Goal: Information Seeking & Learning: Learn about a topic

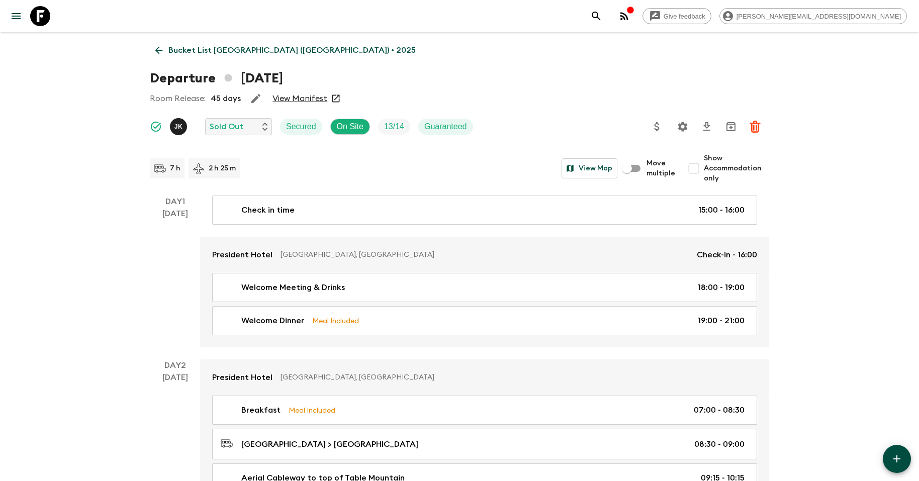
click at [36, 16] on icon at bounding box center [40, 16] width 20 height 20
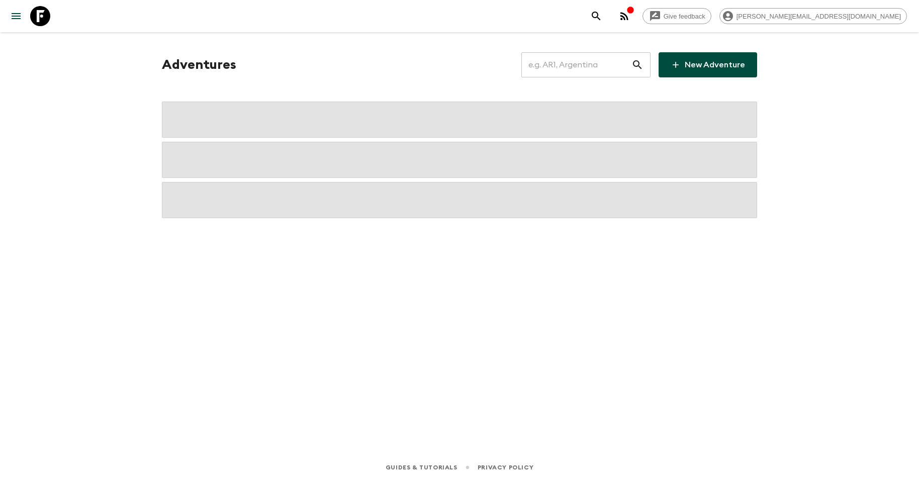
click at [586, 65] on input "text" at bounding box center [576, 65] width 110 height 28
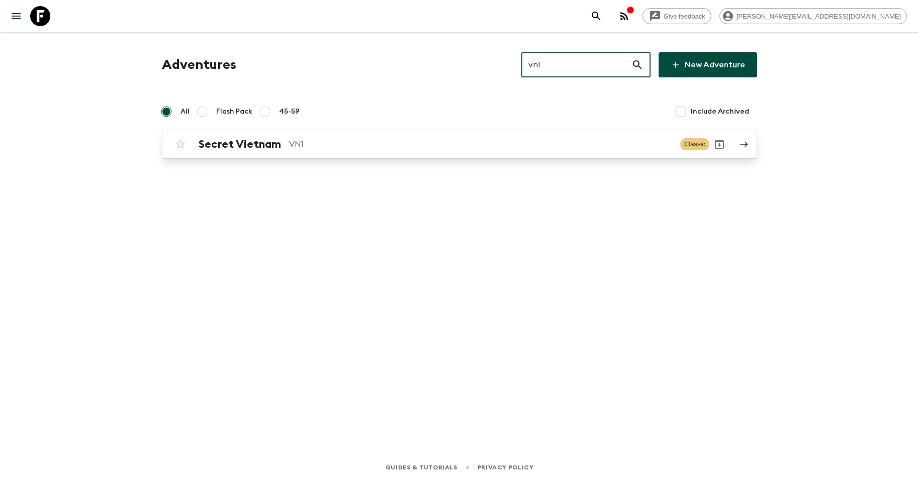
type input "vn1"
click at [351, 147] on p "VN1" at bounding box center [480, 144] width 383 height 12
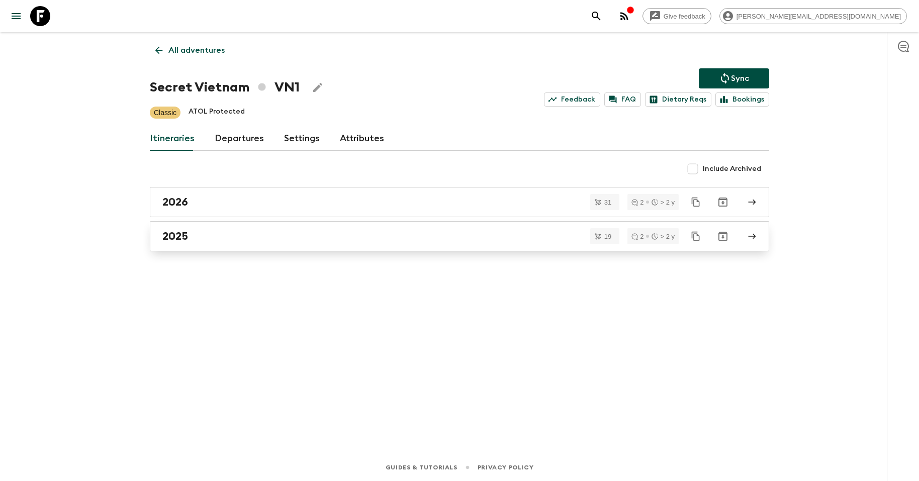
click at [284, 238] on div "2025" at bounding box center [449, 236] width 575 height 13
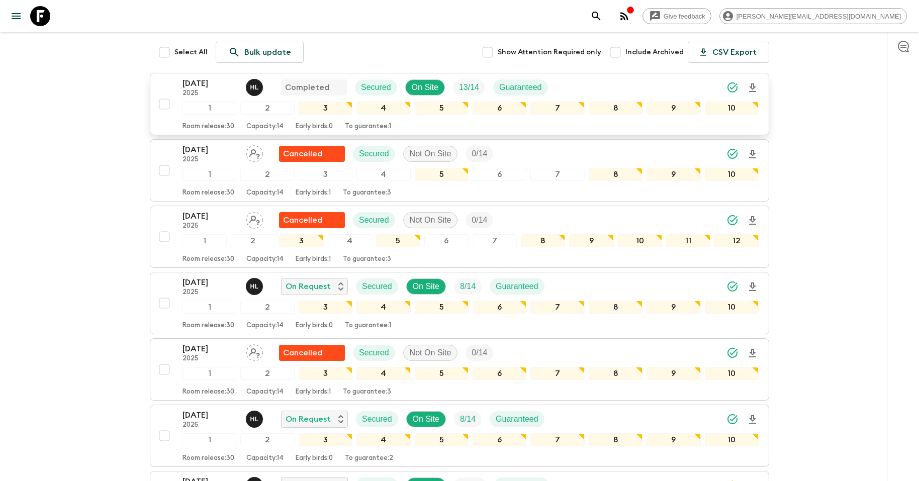
scroll to position [162, 0]
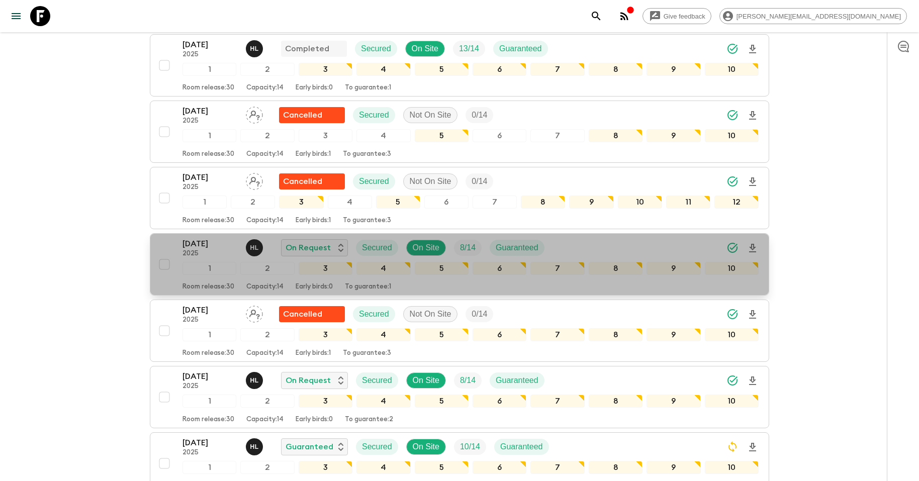
click at [197, 239] on p "[DATE]" at bounding box center [209, 244] width 55 height 12
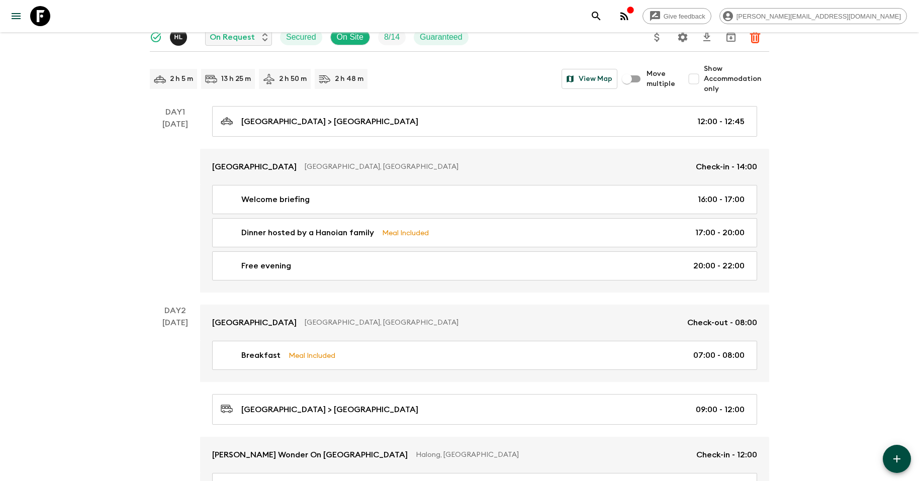
scroll to position [94, 0]
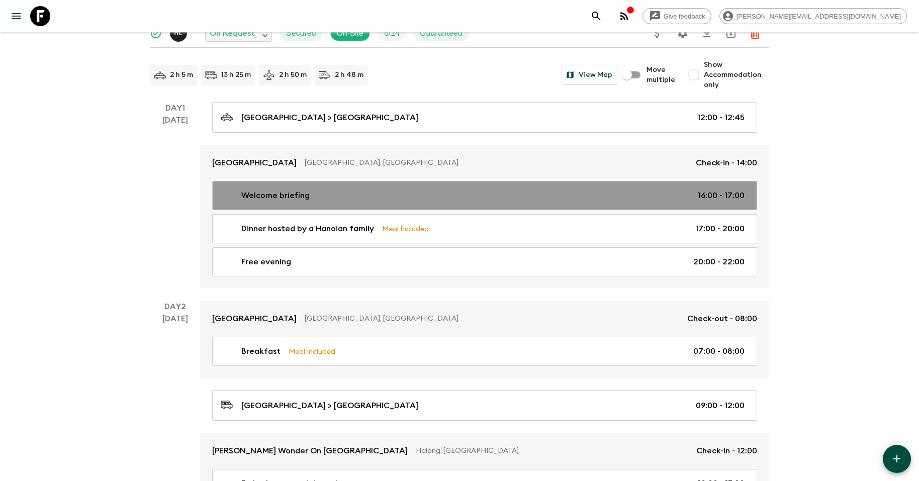
click at [271, 196] on p "Welcome briefing" at bounding box center [275, 196] width 68 height 12
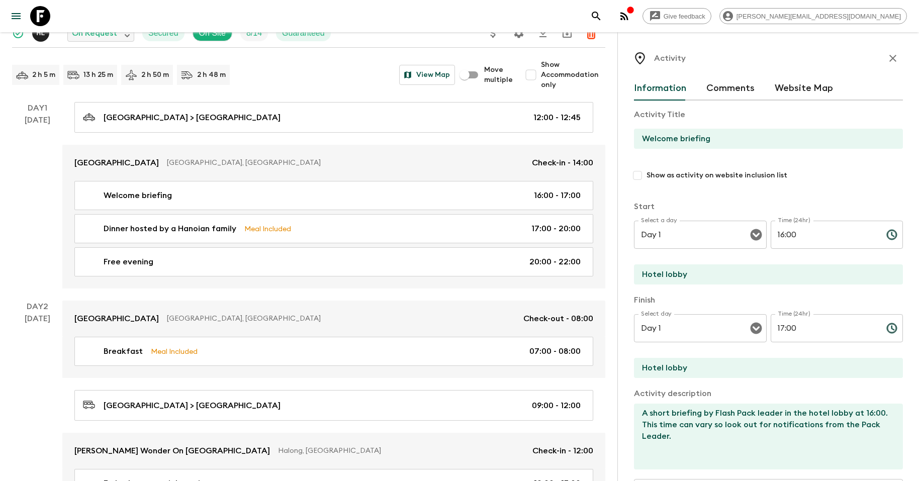
click at [894, 59] on icon "button" at bounding box center [893, 58] width 12 height 12
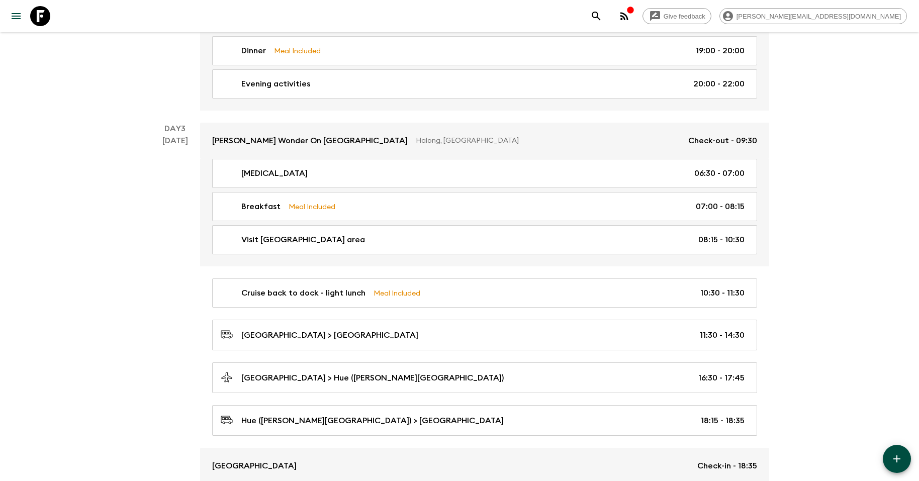
scroll to position [693, 0]
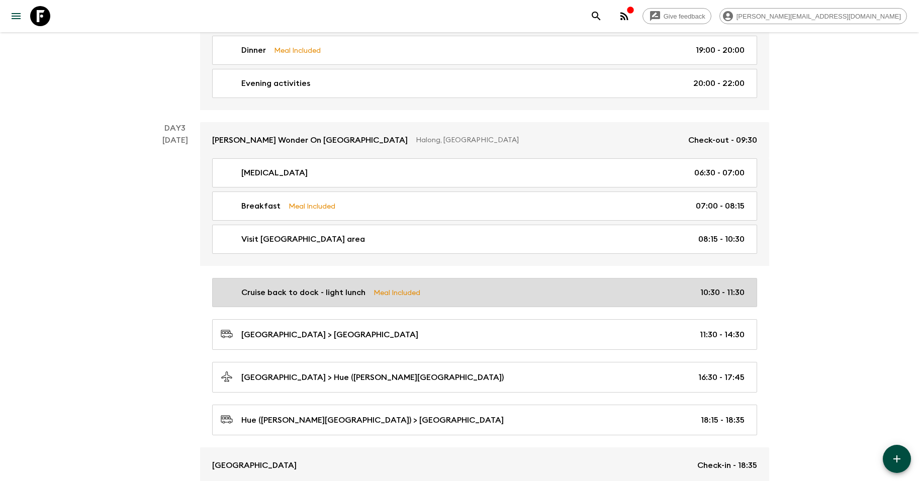
click at [351, 287] on p "Cruise back to dock - light lunch" at bounding box center [303, 293] width 124 height 12
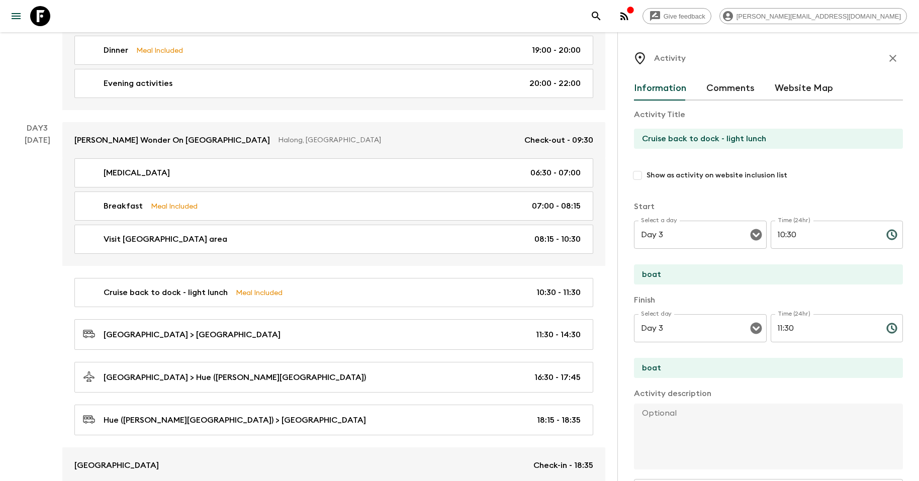
click at [895, 52] on icon "button" at bounding box center [893, 58] width 12 height 12
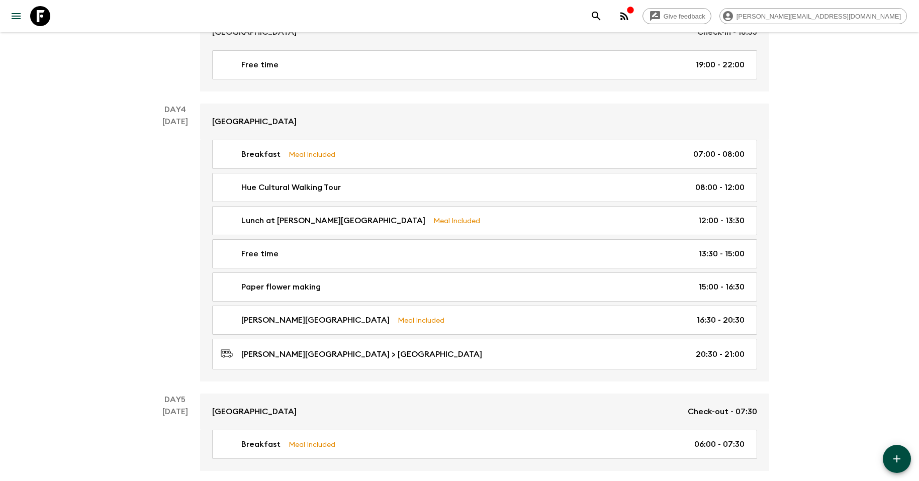
scroll to position [1135, 0]
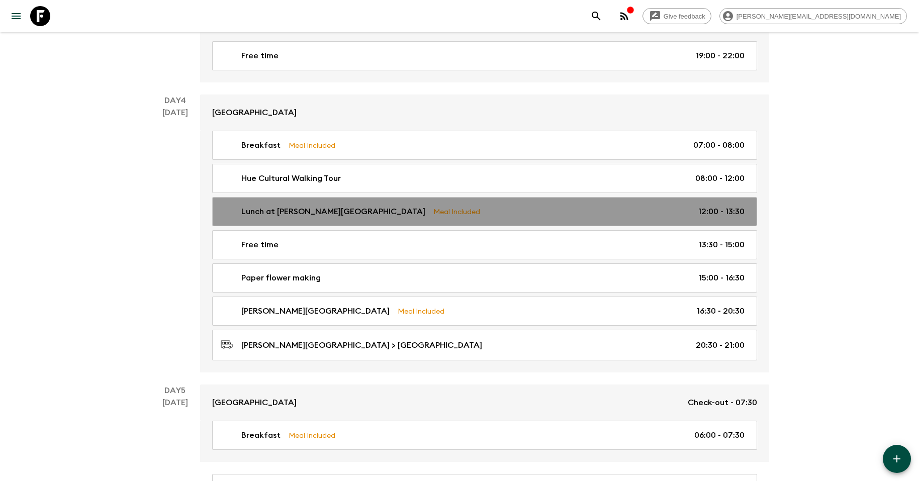
click at [458, 206] on div "Lunch at [PERSON_NAME][GEOGRAPHIC_DATA] Meal Included 12:00 - 13:30" at bounding box center [483, 212] width 524 height 12
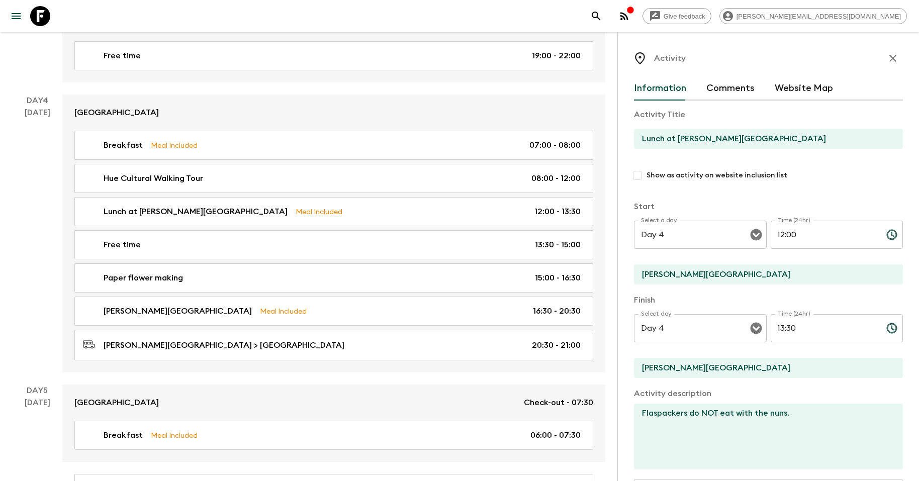
click at [890, 53] on icon "button" at bounding box center [893, 58] width 12 height 12
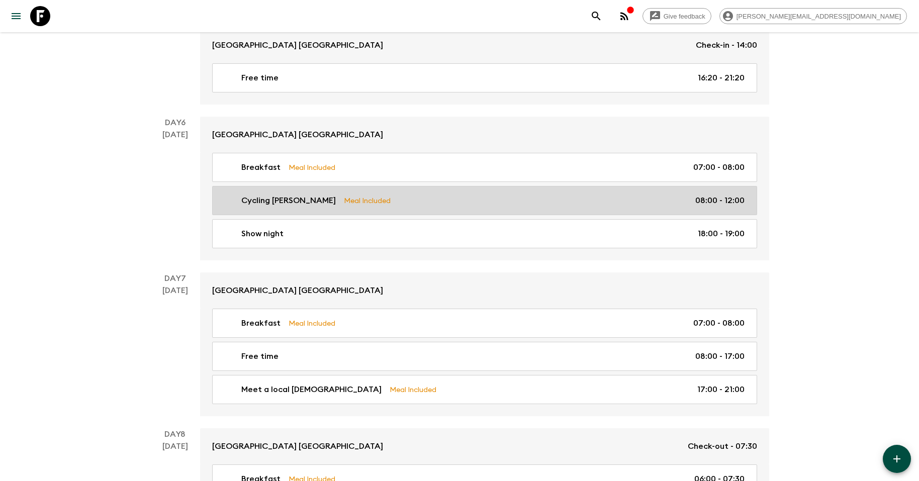
scroll to position [1751, 0]
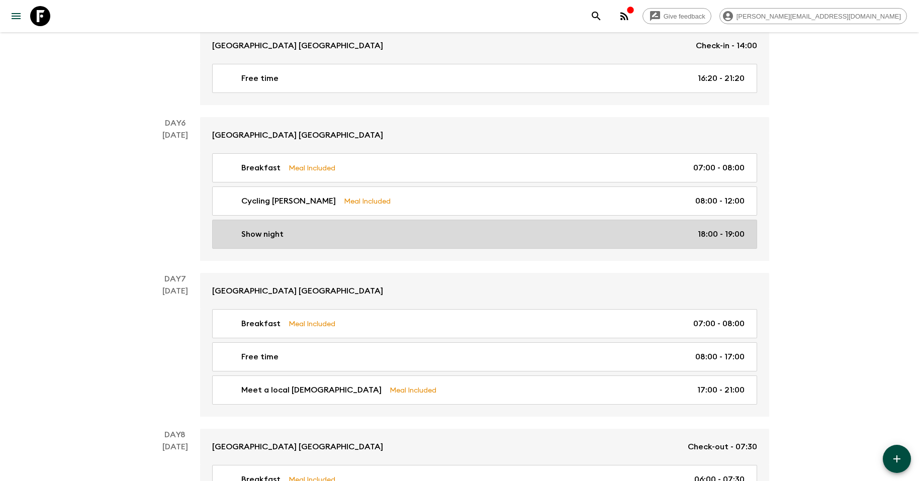
click at [292, 220] on link "Show night 18:00 - 19:00" at bounding box center [484, 234] width 545 height 29
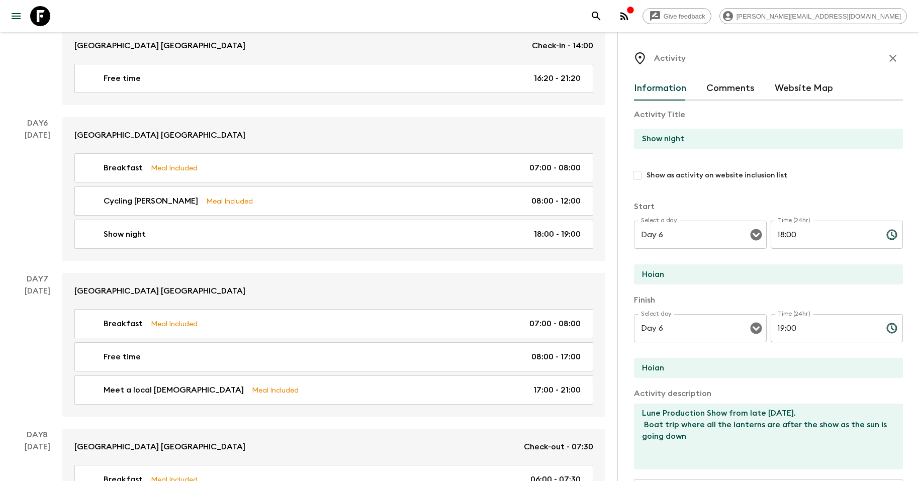
click at [894, 53] on icon "button" at bounding box center [893, 58] width 12 height 12
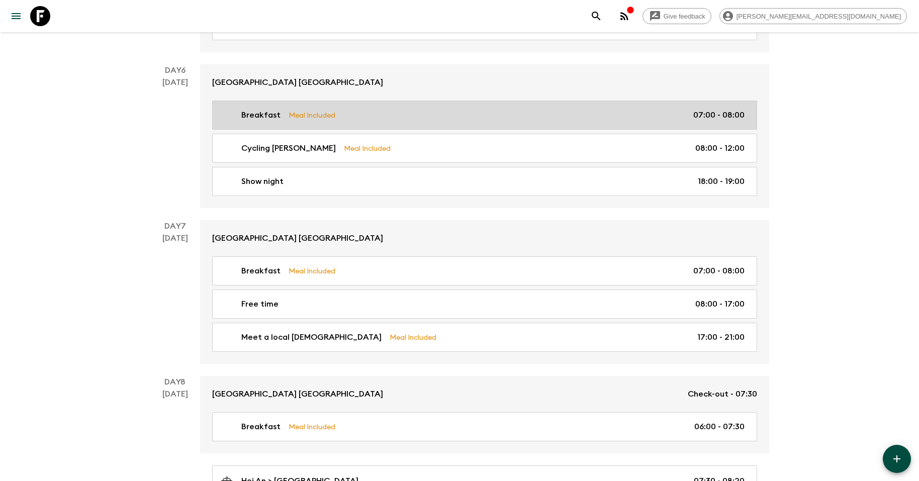
scroll to position [1803, 0]
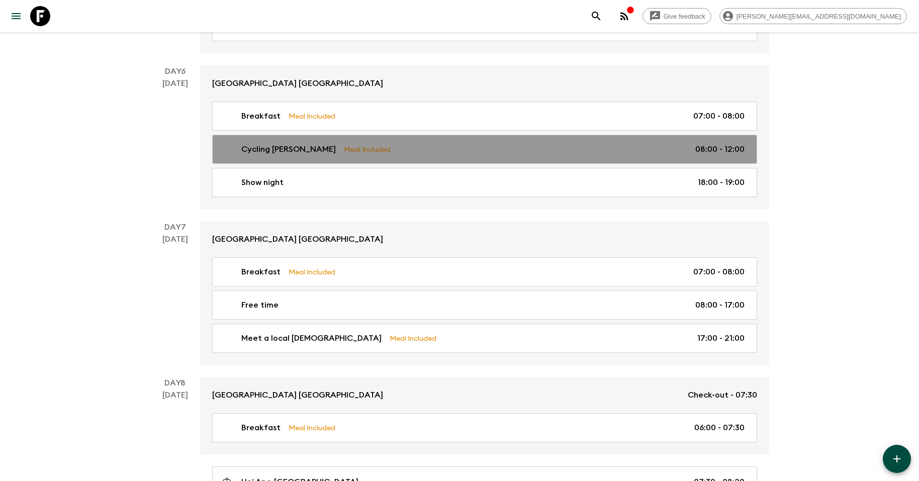
click at [468, 143] on div "Cycling [PERSON_NAME] Meal Included 08:00 - 12:00" at bounding box center [483, 149] width 524 height 12
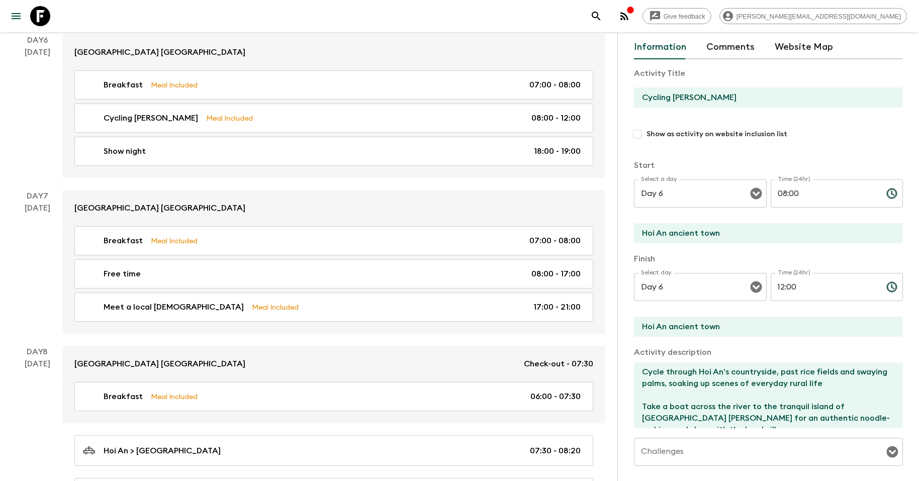
scroll to position [6, 0]
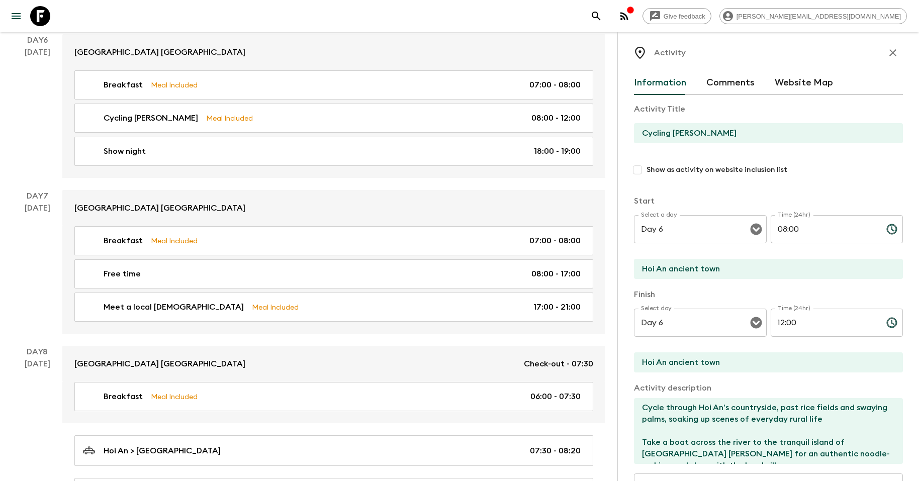
click at [894, 54] on icon "button" at bounding box center [892, 52] width 7 height 7
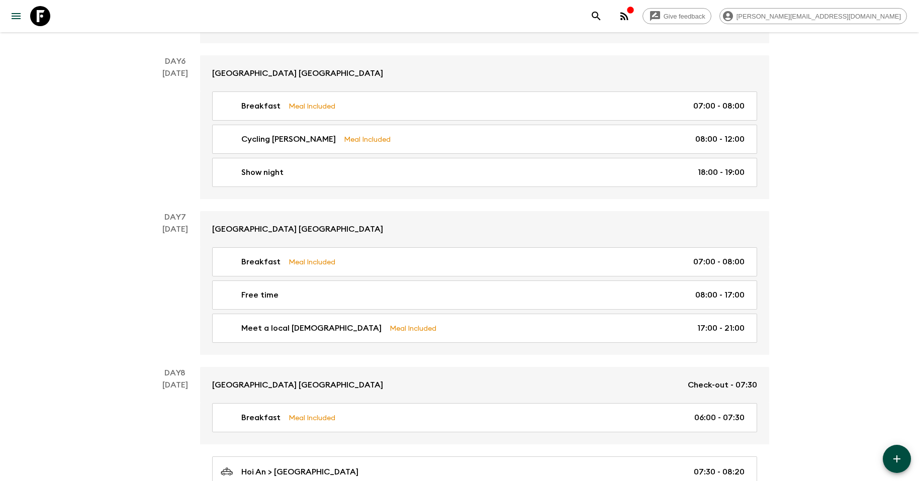
scroll to position [1806, 0]
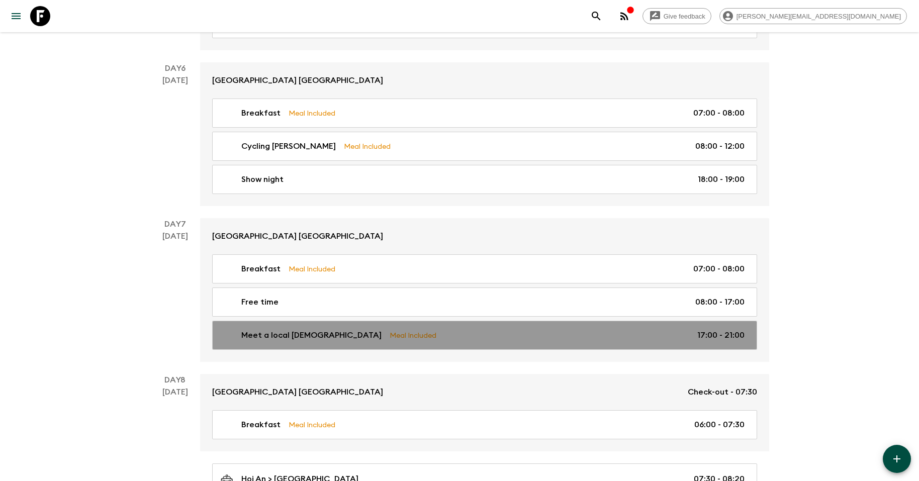
click at [392, 329] on div "Meet a local Hoianian Meal Included 17:00 - 21:00" at bounding box center [483, 335] width 524 height 12
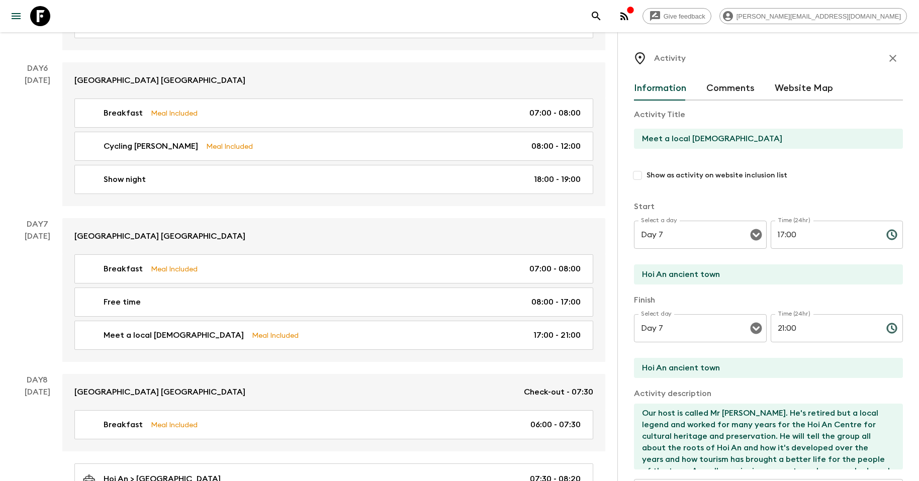
click at [892, 55] on icon "button" at bounding box center [893, 58] width 12 height 12
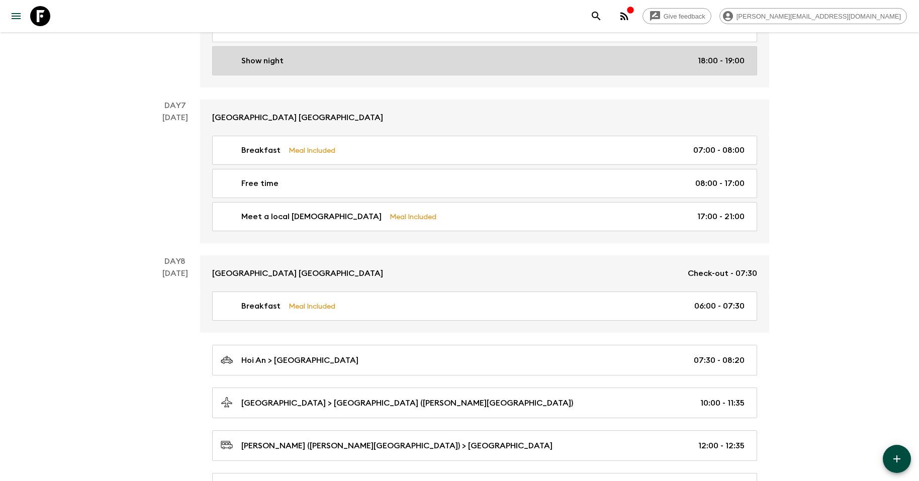
scroll to position [1928, 0]
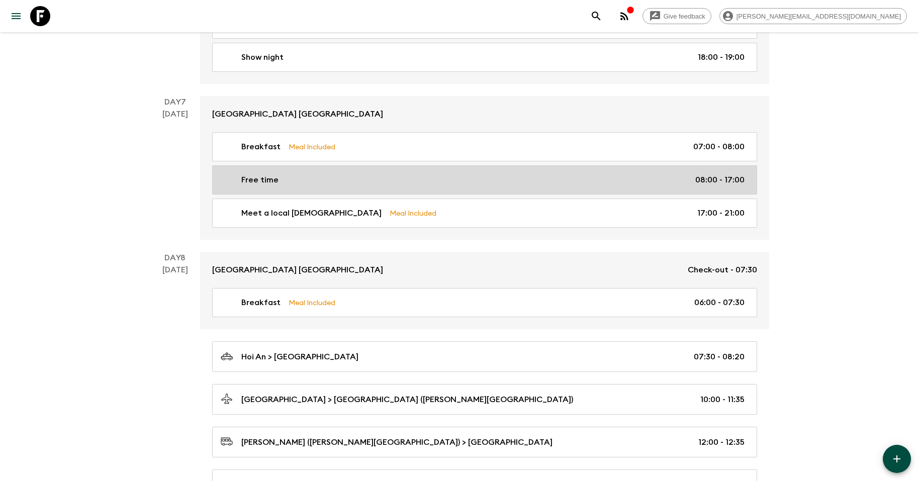
click at [379, 169] on link "Free time 08:00 - 17:00" at bounding box center [484, 179] width 545 height 29
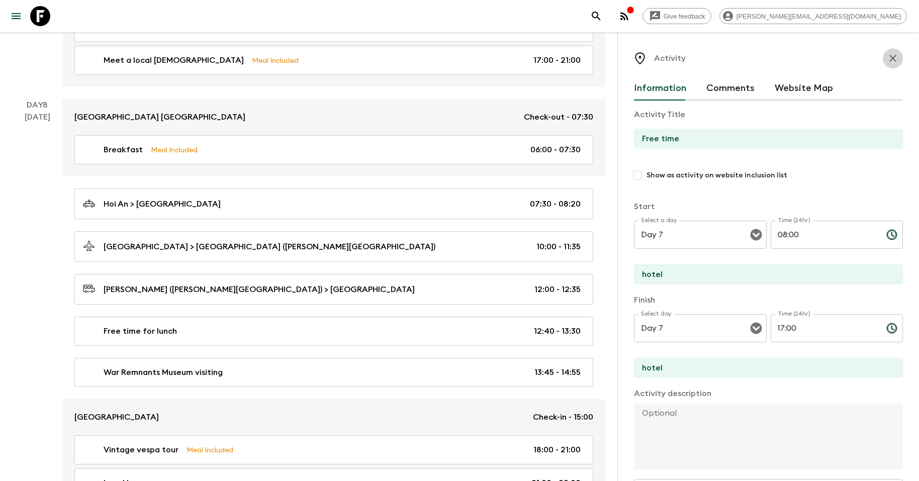
click at [889, 56] on icon "button" at bounding box center [893, 58] width 12 height 12
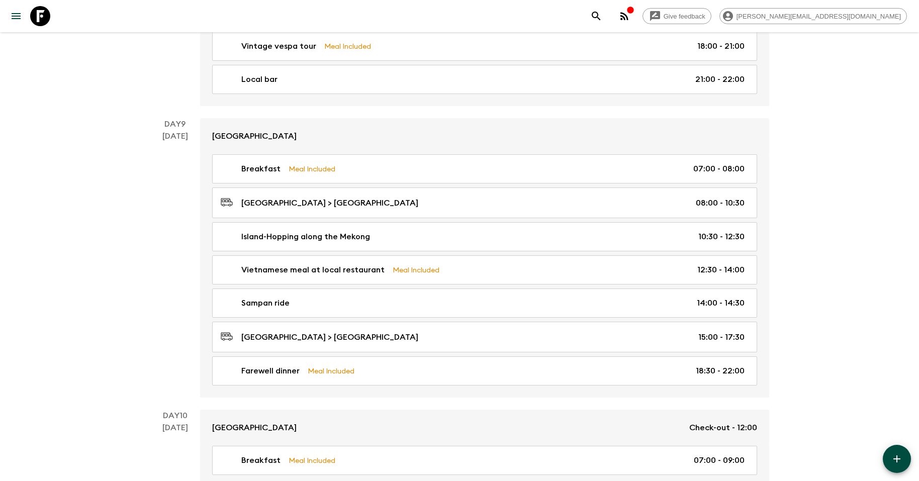
scroll to position [2515, 0]
